Goal: Share content: Share content

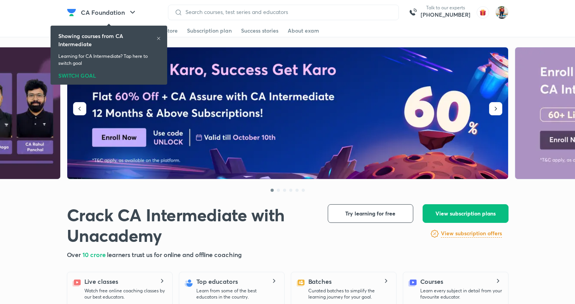
click at [157, 38] on icon at bounding box center [158, 38] width 5 height 5
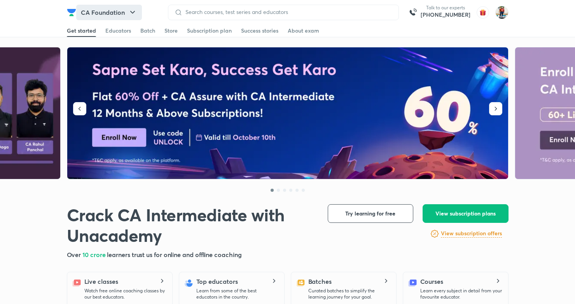
click at [134, 11] on icon "button" at bounding box center [132, 12] width 5 height 3
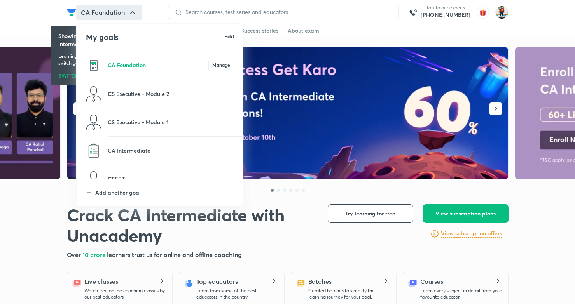
click at [232, 36] on h6 "Edit" at bounding box center [229, 36] width 10 height 8
click at [158, 117] on li "CS Executive - Module 1" at bounding box center [160, 122] width 167 height 28
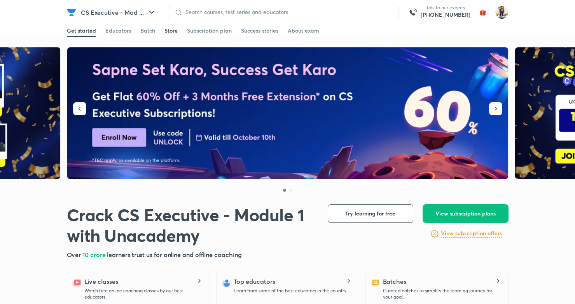
click at [173, 30] on div "Store" at bounding box center [170, 31] width 13 height 8
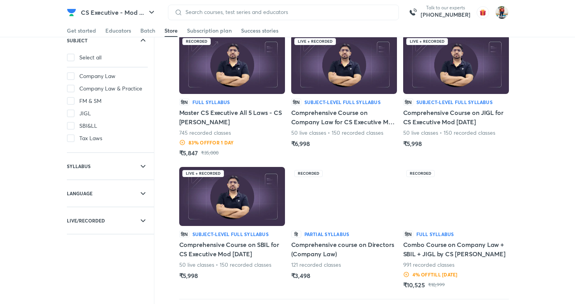
scroll to position [54, 0]
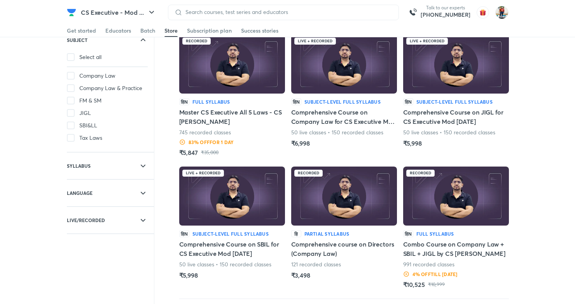
click at [233, 124] on h5 "Master CS Executive All 5 Laws - CS [PERSON_NAME]" at bounding box center [232, 117] width 106 height 19
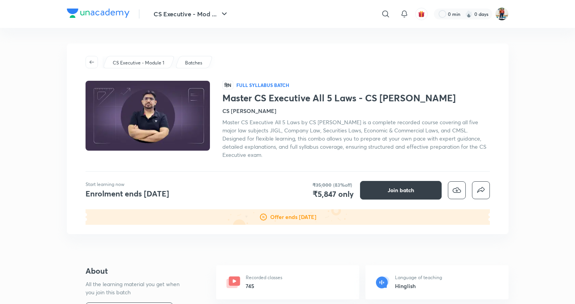
click at [401, 189] on span "Join batch" at bounding box center [400, 191] width 26 height 8
click at [90, 63] on icon "button" at bounding box center [91, 61] width 5 height 3
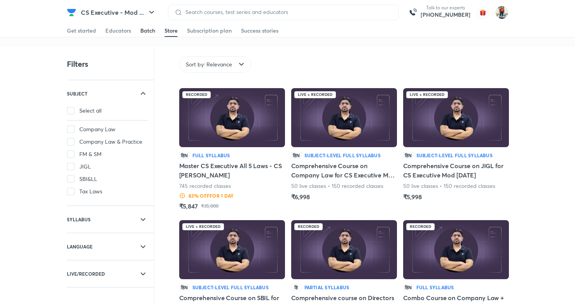
click at [149, 30] on div "Batch" at bounding box center [147, 31] width 15 height 8
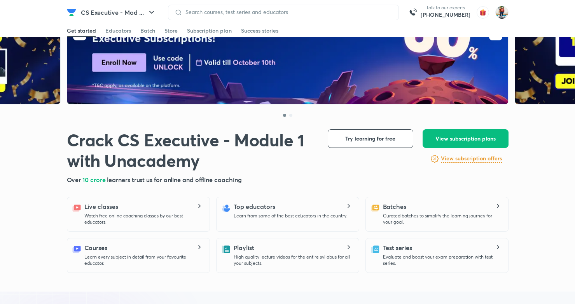
scroll to position [215, 0]
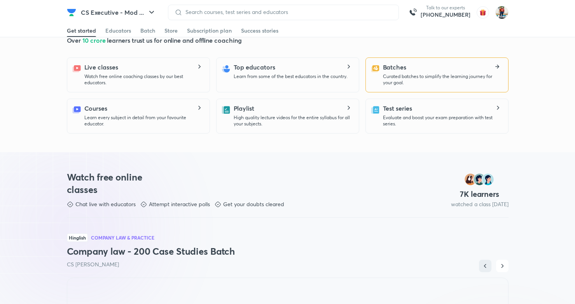
click at [412, 72] on div "Batches Curated batches to simplify the learning journey for your goal." at bounding box center [442, 74] width 119 height 23
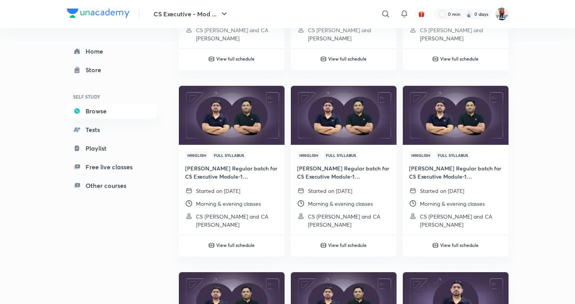
scroll to position [590, 0]
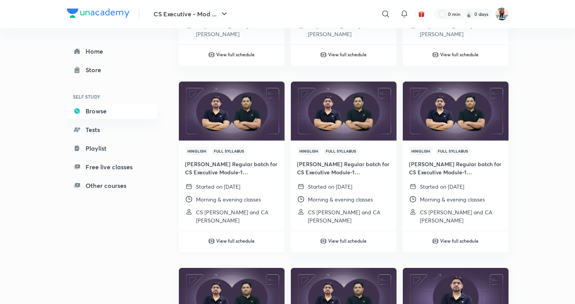
click at [242, 125] on img at bounding box center [232, 111] width 108 height 60
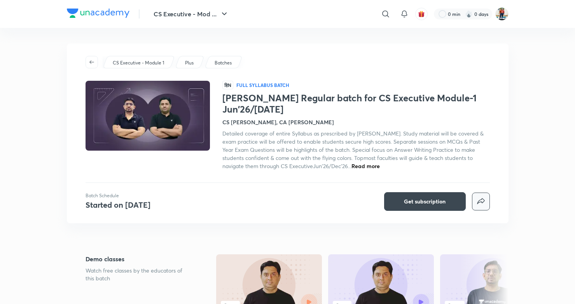
click at [481, 203] on icon "button" at bounding box center [480, 201] width 9 height 9
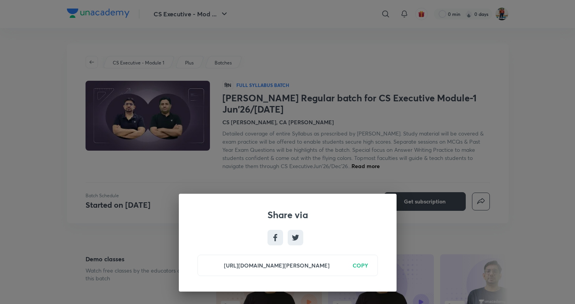
click at [364, 265] on h6 "COPY" at bounding box center [360, 266] width 16 height 8
click at [272, 126] on div "Share via https://unacademy.com/batch/shikhar-regular-batch-for-cs-executive-mo…" at bounding box center [287, 152] width 575 height 304
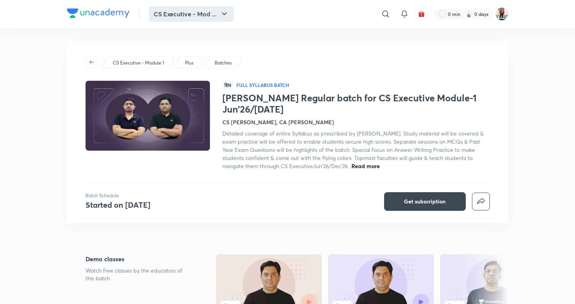
click at [221, 12] on icon "button" at bounding box center [224, 13] width 9 height 9
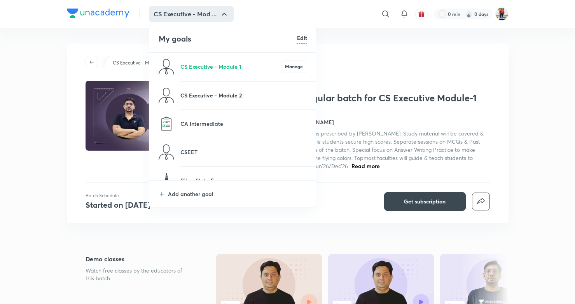
click at [245, 93] on p "CS Executive - Module 2" at bounding box center [243, 95] width 127 height 8
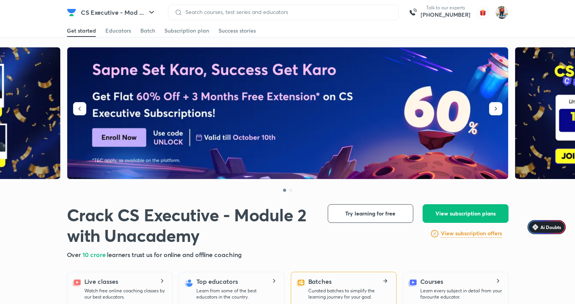
click at [352, 288] on p "Curated batches to simplify the learning journey for your goal." at bounding box center [349, 294] width 82 height 12
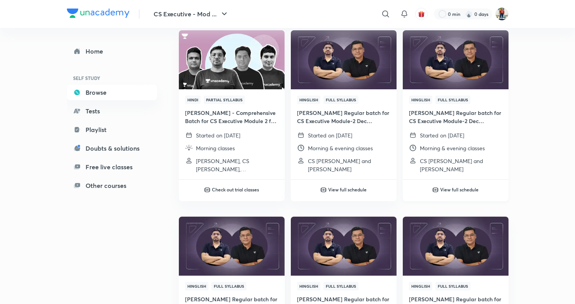
scroll to position [322, 0]
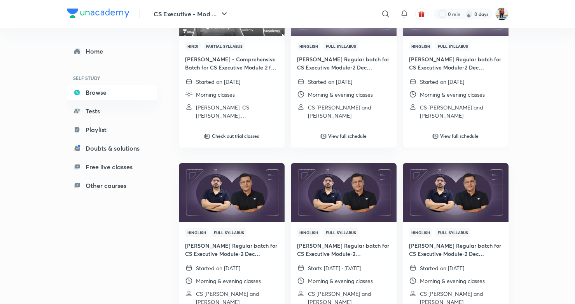
click at [454, 109] on p "CS Amit Vohra and Ranjeet Kunwar" at bounding box center [461, 111] width 82 height 16
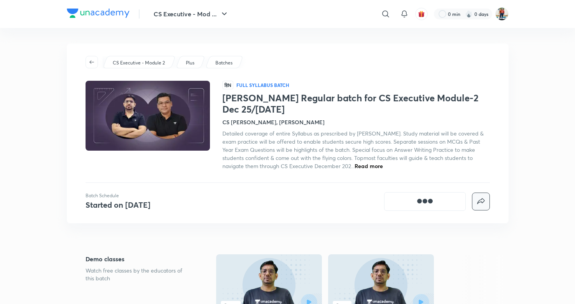
click at [481, 202] on icon "button" at bounding box center [480, 201] width 7 height 6
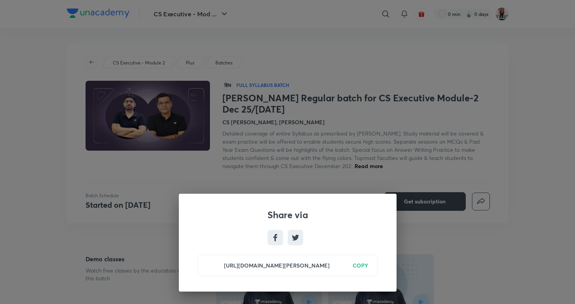
click at [360, 265] on h6 "COPY" at bounding box center [360, 266] width 16 height 8
click at [363, 142] on div "Share via https://unacademy.com/batch/shikhar-regular-batch-for-cs-executive-mo…" at bounding box center [287, 152] width 575 height 304
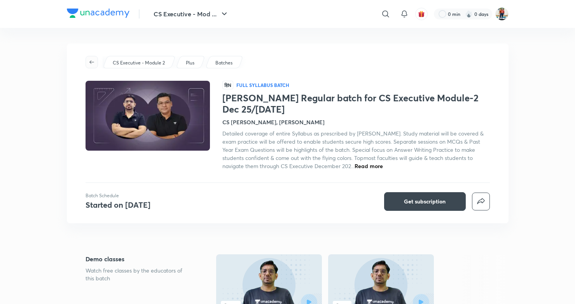
click at [92, 63] on icon "button" at bounding box center [92, 62] width 6 height 6
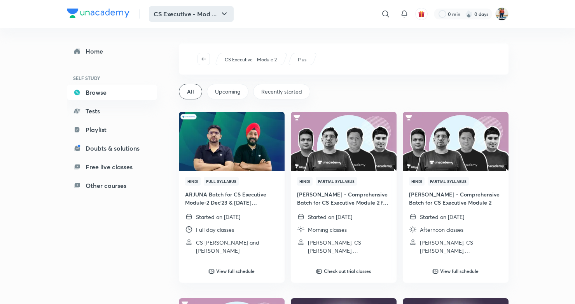
click at [225, 13] on icon "button" at bounding box center [224, 13] width 9 height 9
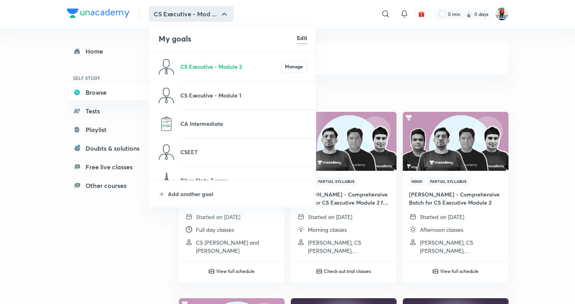
click at [367, 96] on div at bounding box center [287, 152] width 575 height 304
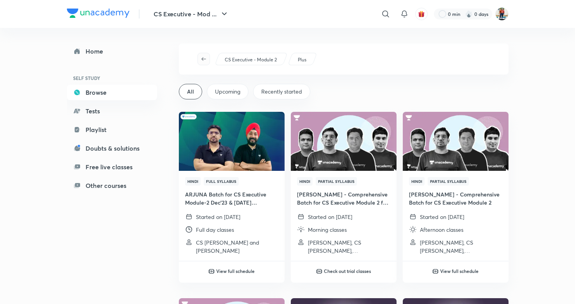
click at [202, 59] on icon "button" at bounding box center [203, 58] width 5 height 3
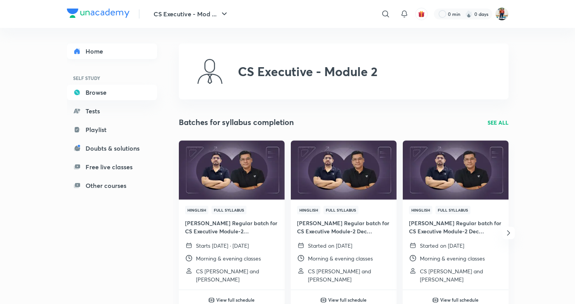
click at [99, 47] on link "Home" at bounding box center [112, 52] width 90 height 16
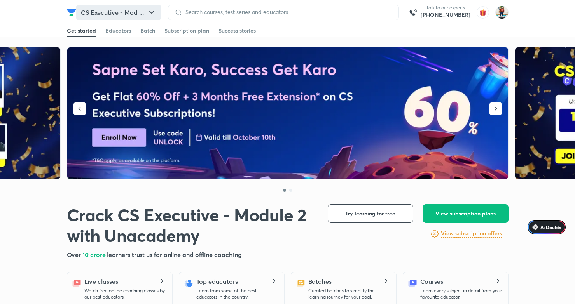
click at [150, 10] on icon "button" at bounding box center [151, 12] width 9 height 9
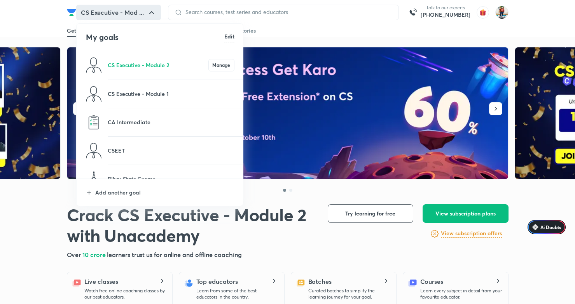
click at [180, 89] on li "CS Executive - Module 1" at bounding box center [160, 94] width 167 height 28
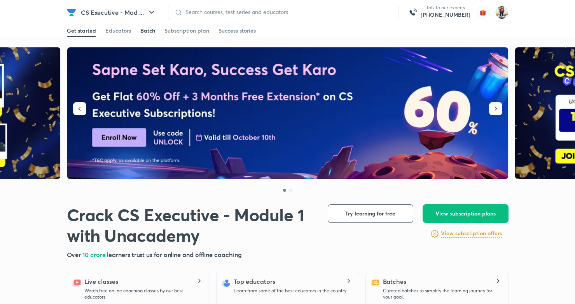
click at [151, 33] on div "Batch" at bounding box center [147, 31] width 15 height 8
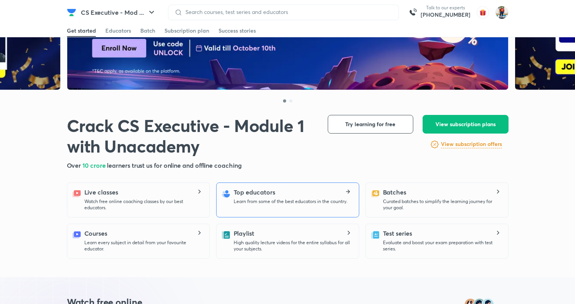
scroll to position [107, 0]
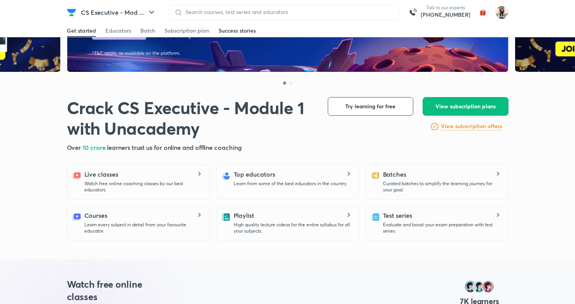
click at [242, 35] on link "Success stories" at bounding box center [236, 30] width 37 height 12
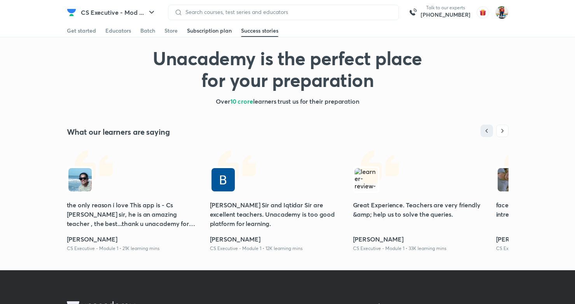
click at [202, 31] on div "Subscription plan" at bounding box center [209, 31] width 45 height 8
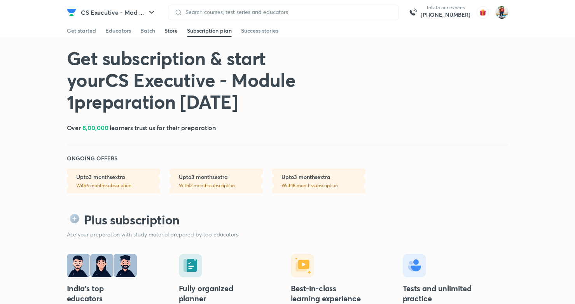
click at [164, 32] on div "Store" at bounding box center [170, 31] width 13 height 8
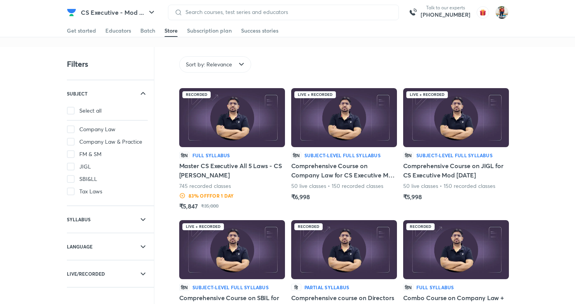
click at [261, 143] on img at bounding box center [232, 117] width 106 height 59
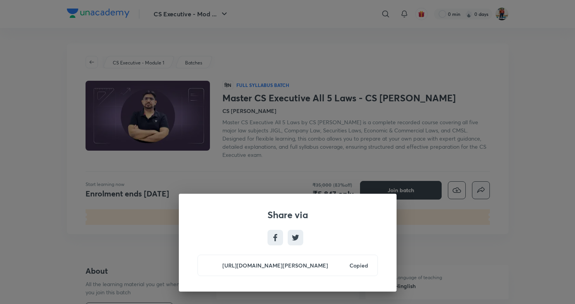
click at [476, 119] on div "Share via [URL][DOMAIN_NAME][PERSON_NAME] Copied" at bounding box center [287, 152] width 575 height 304
